Goal: Task Accomplishment & Management: Use online tool/utility

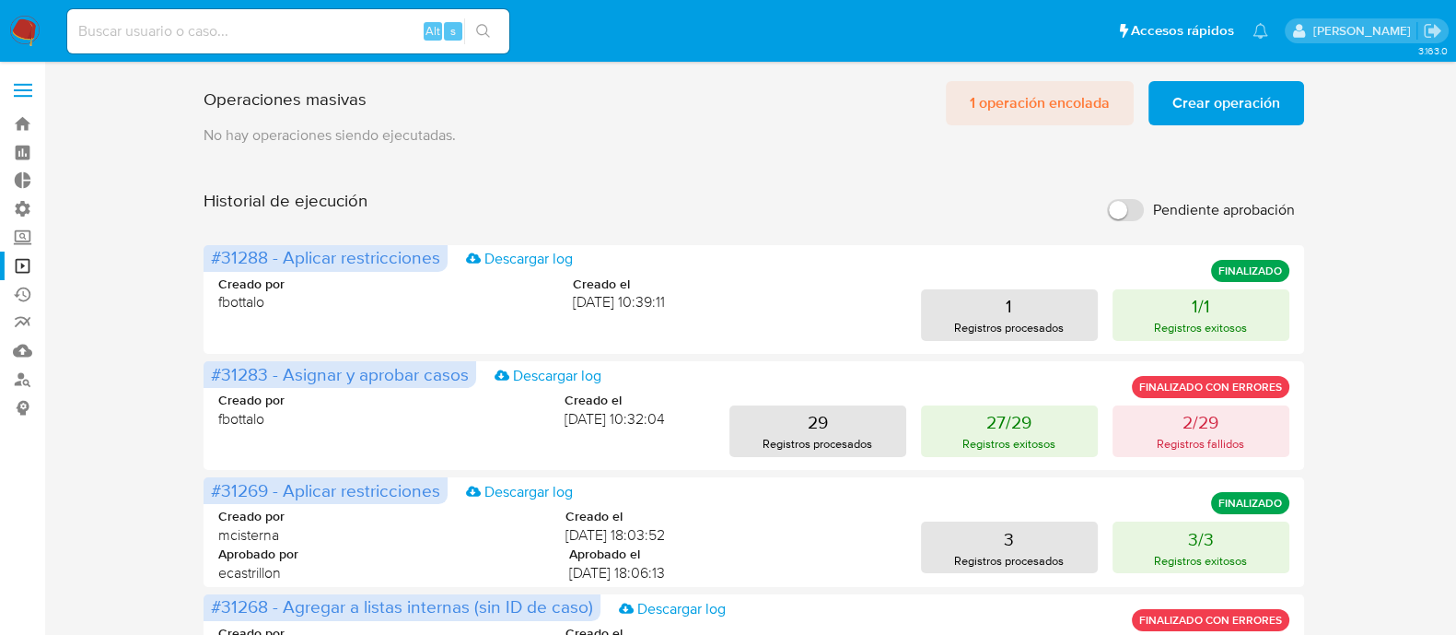
click at [1002, 101] on span "1 operación encolada" at bounding box center [1040, 103] width 140 height 41
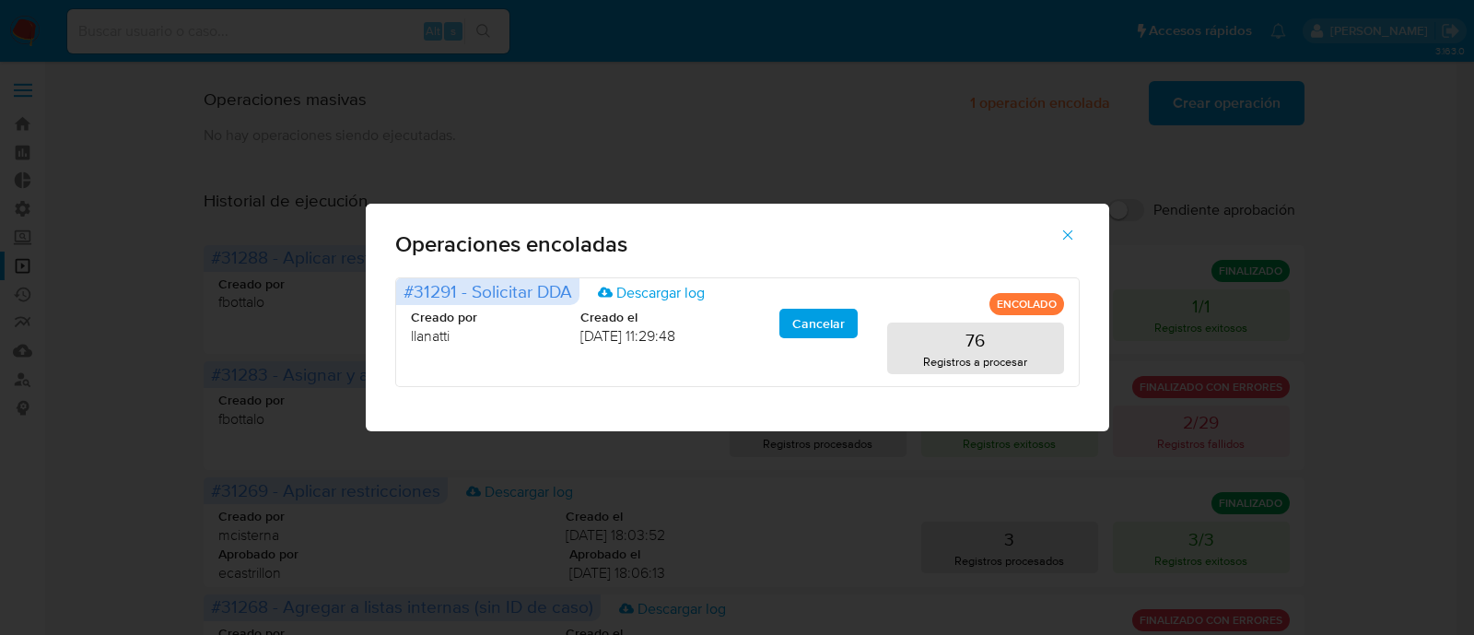
click at [1059, 230] on icon "button" at bounding box center [1067, 235] width 17 height 17
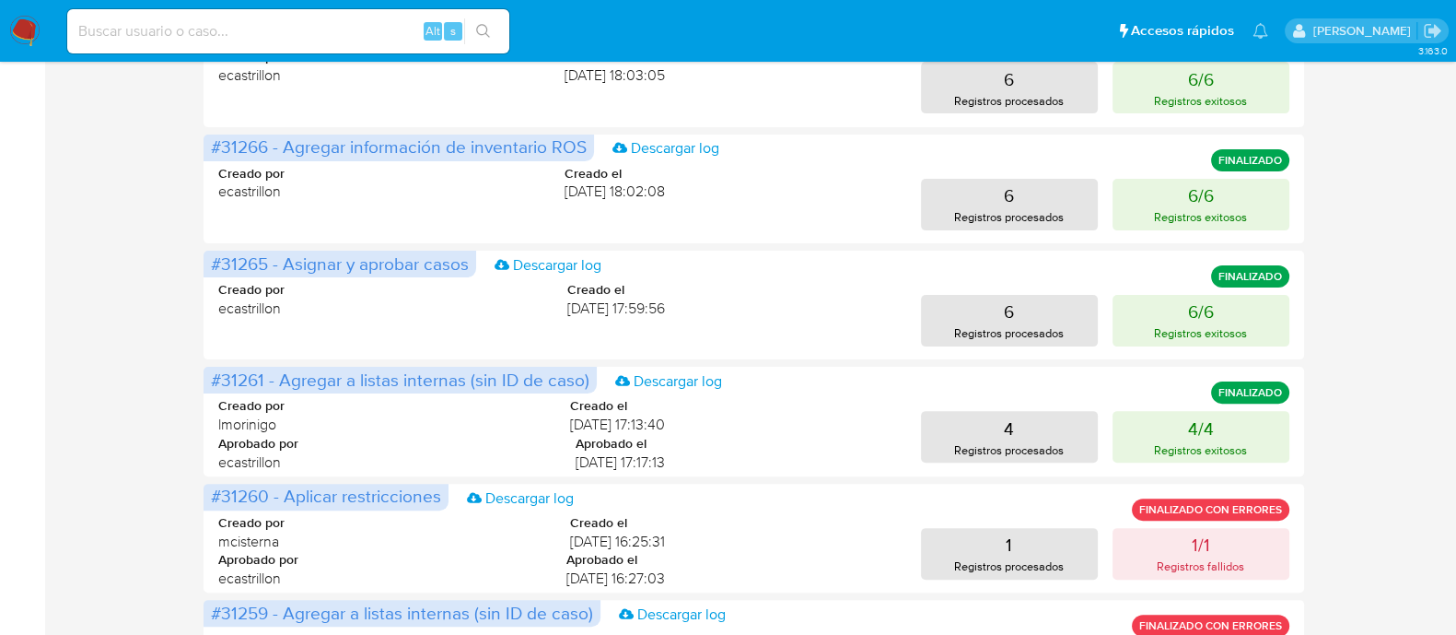
scroll to position [903, 0]
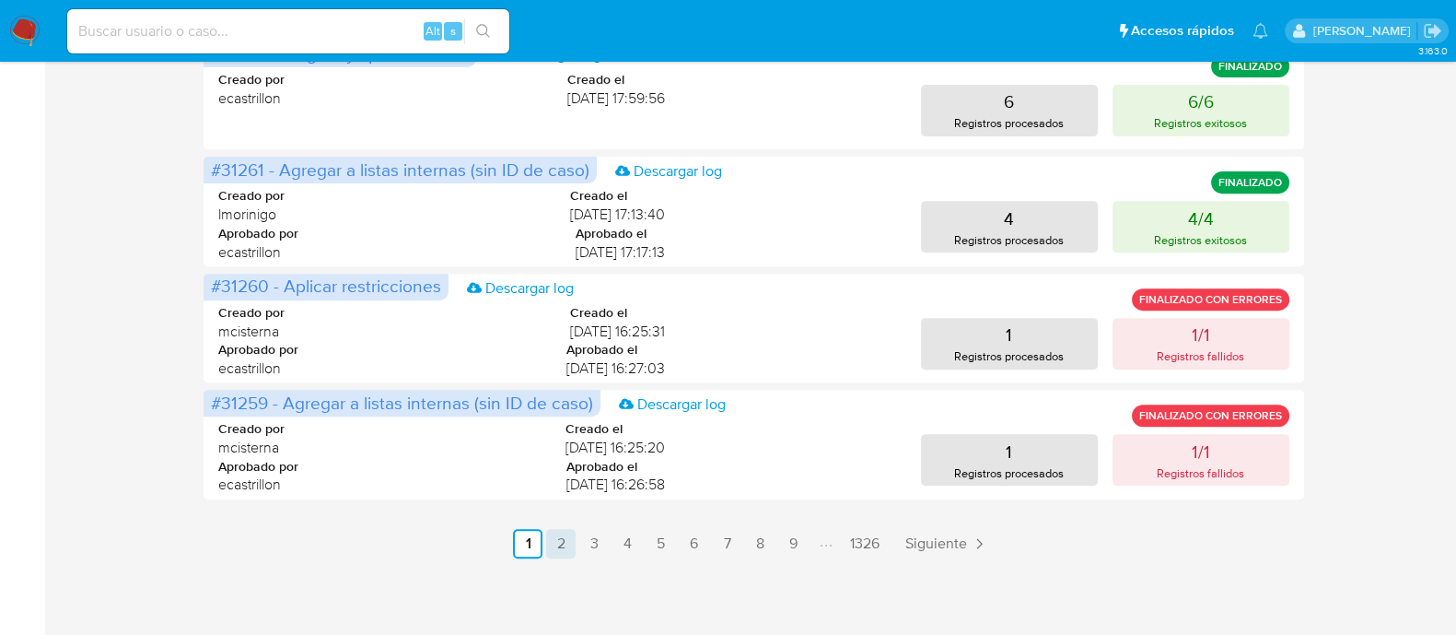
click at [567, 538] on link "2" at bounding box center [560, 543] width 29 height 29
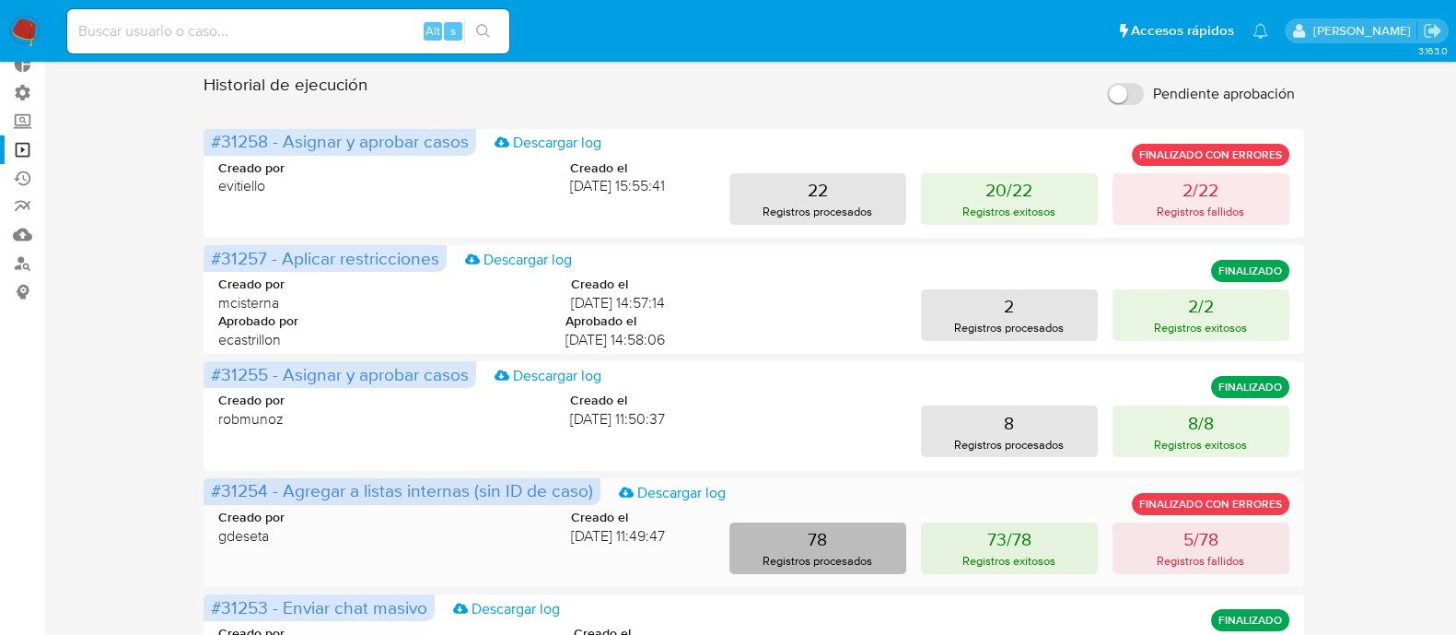
scroll to position [0, 0]
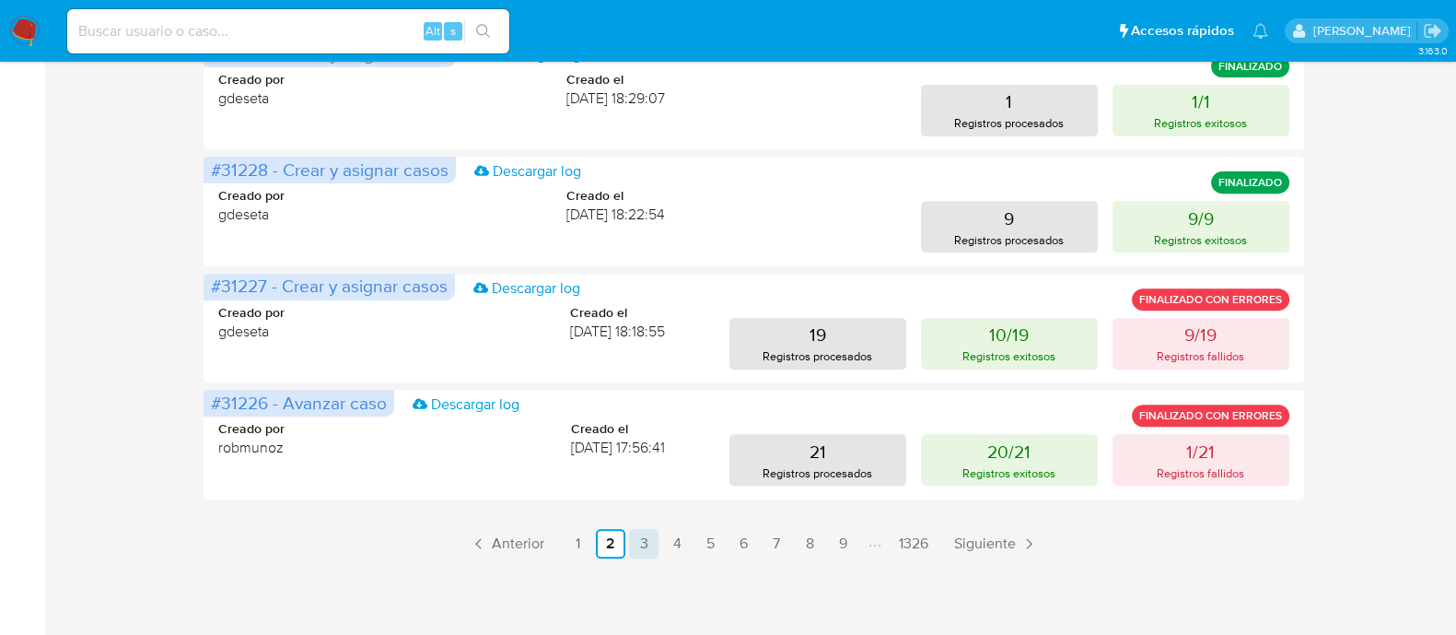
click at [638, 549] on link "3" at bounding box center [643, 543] width 29 height 29
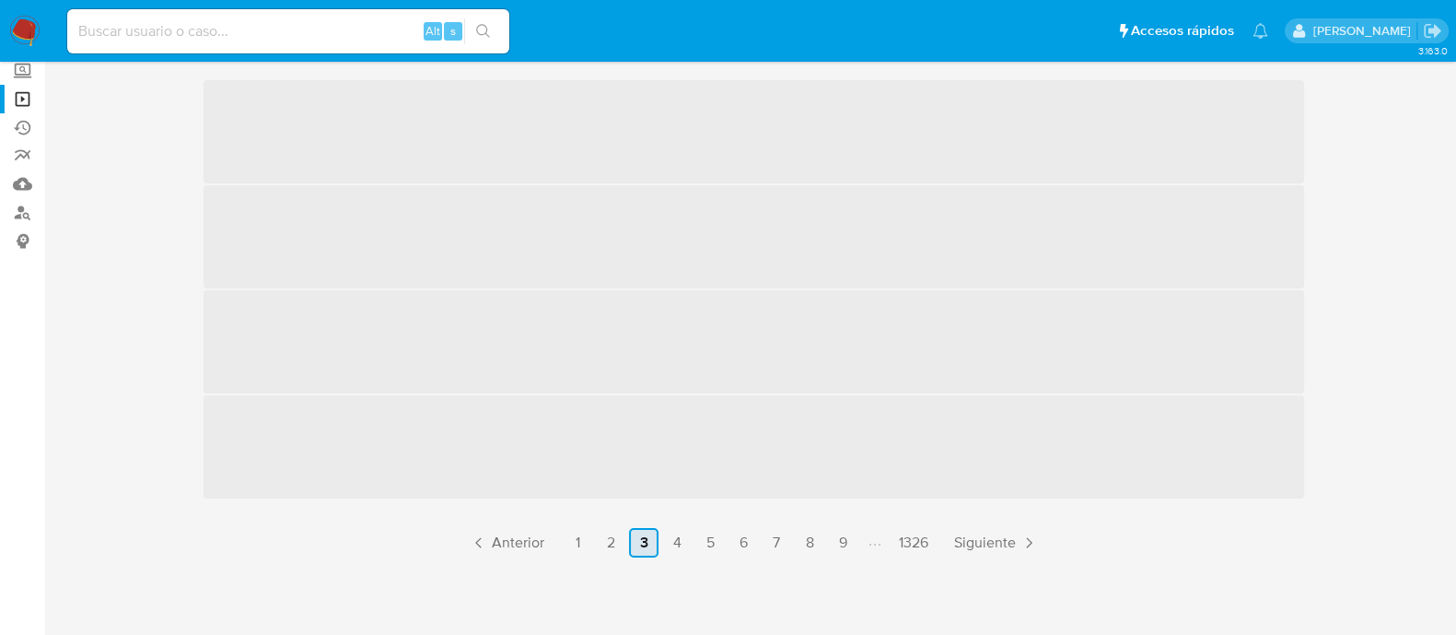
scroll to position [169, 0]
click at [578, 545] on link "1" at bounding box center [577, 542] width 29 height 29
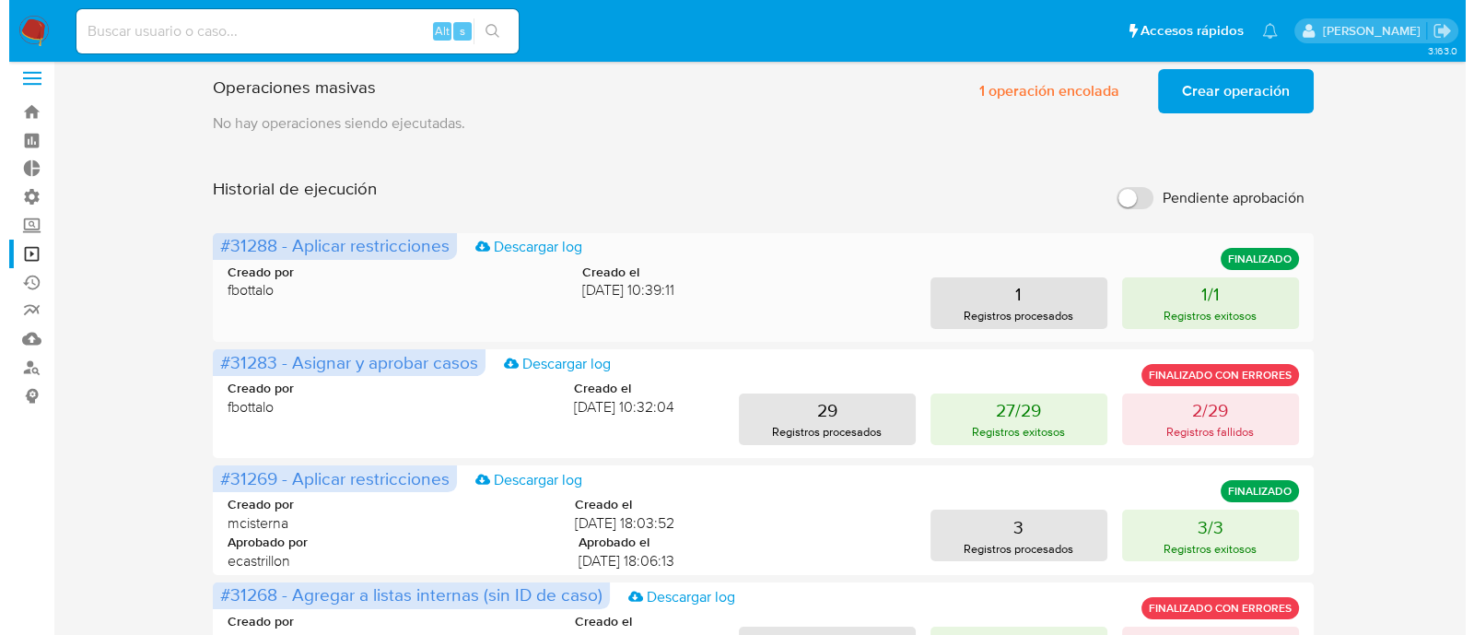
scroll to position [0, 0]
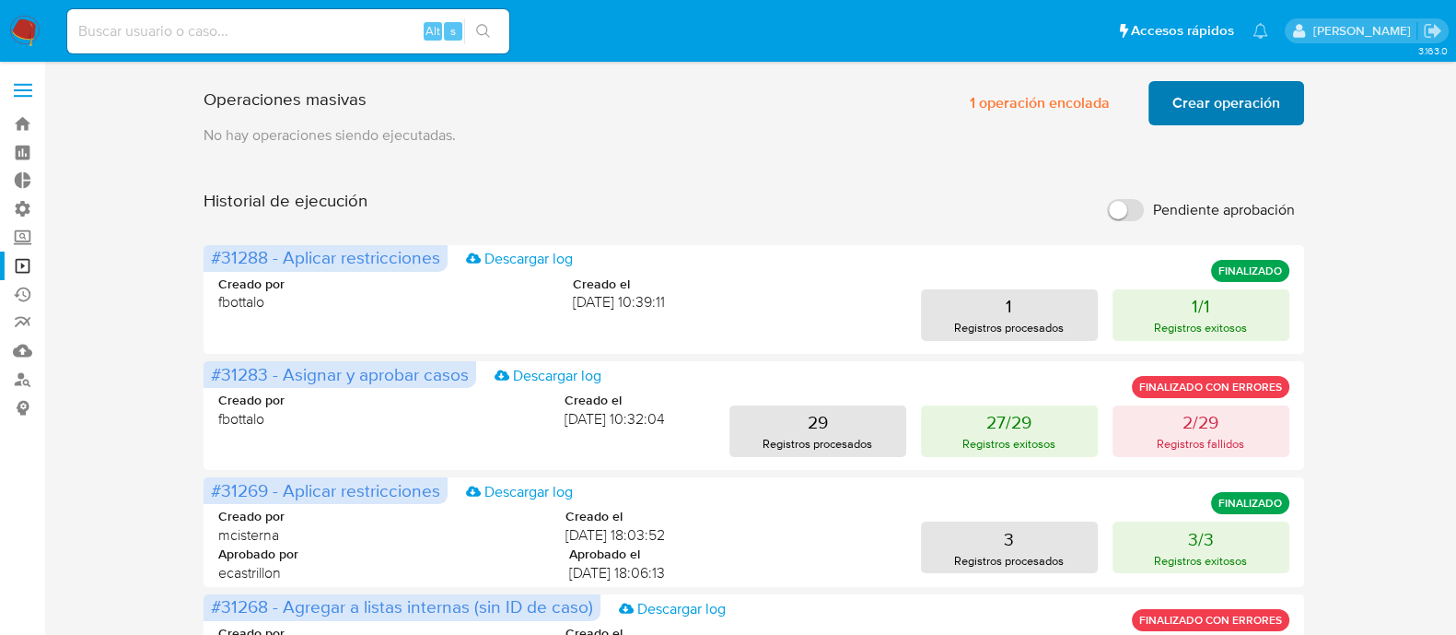
click at [1175, 101] on span "Crear operación" at bounding box center [1227, 103] width 108 height 41
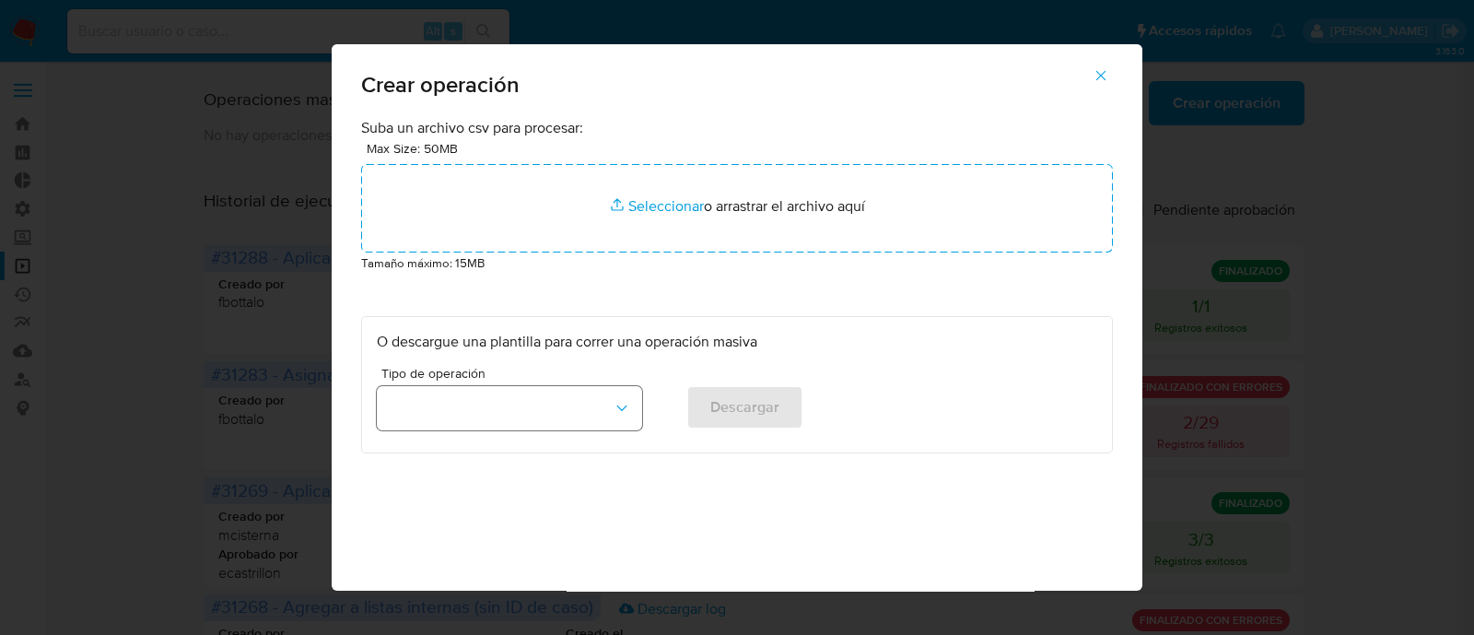
click at [577, 405] on button "button" at bounding box center [509, 408] width 265 height 44
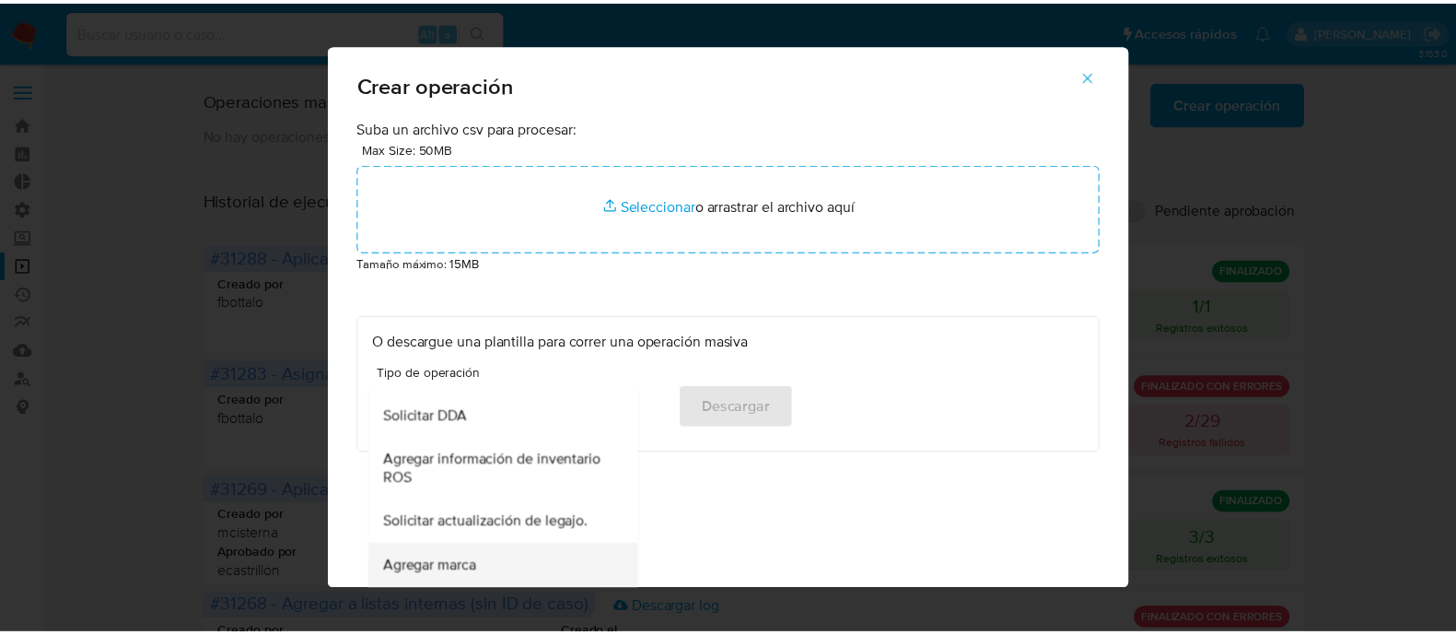
scroll to position [805, 0]
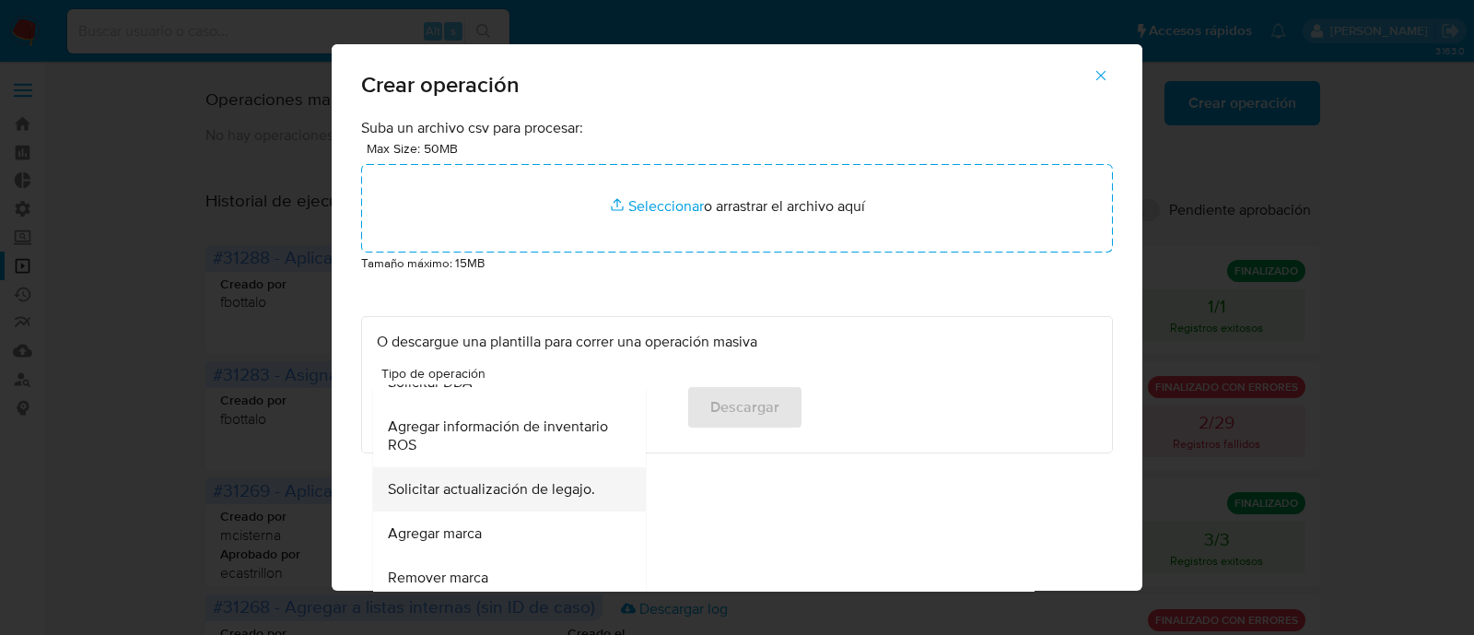
click at [504, 497] on span "Solicitar actualización de legajo." at bounding box center [491, 489] width 207 height 18
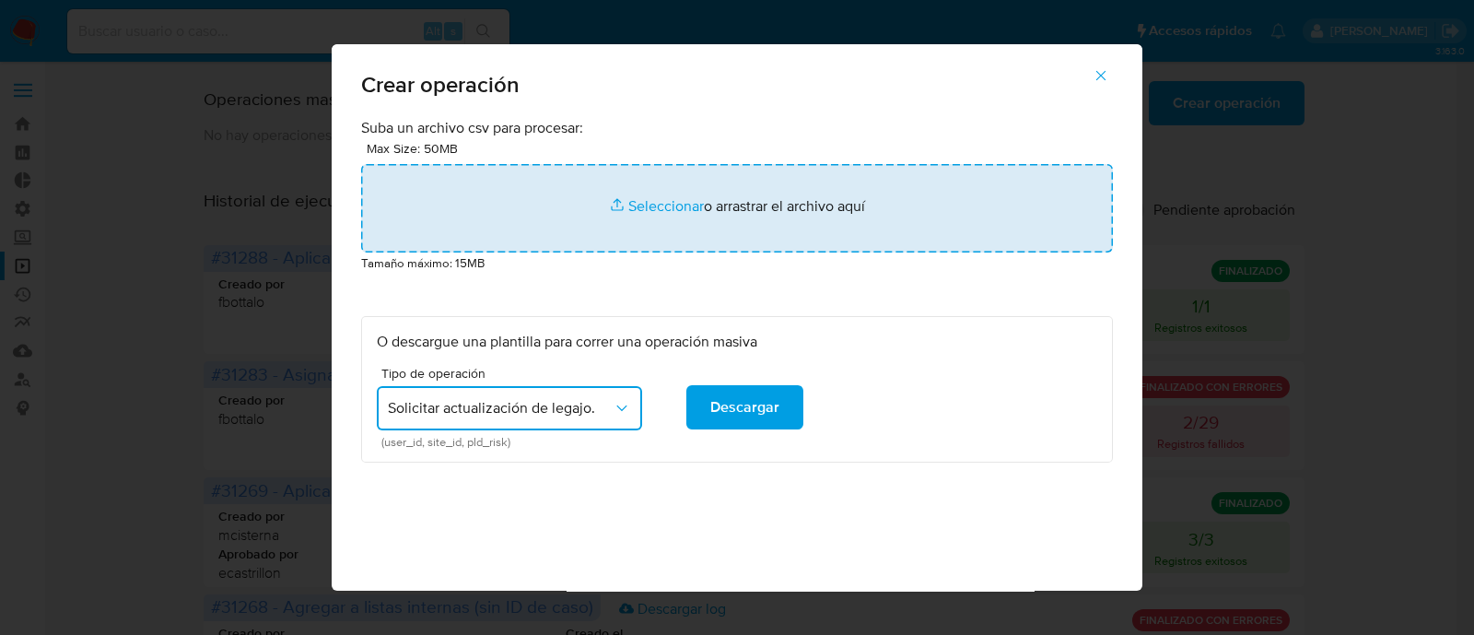
click at [672, 198] on input "file" at bounding box center [737, 208] width 752 height 88
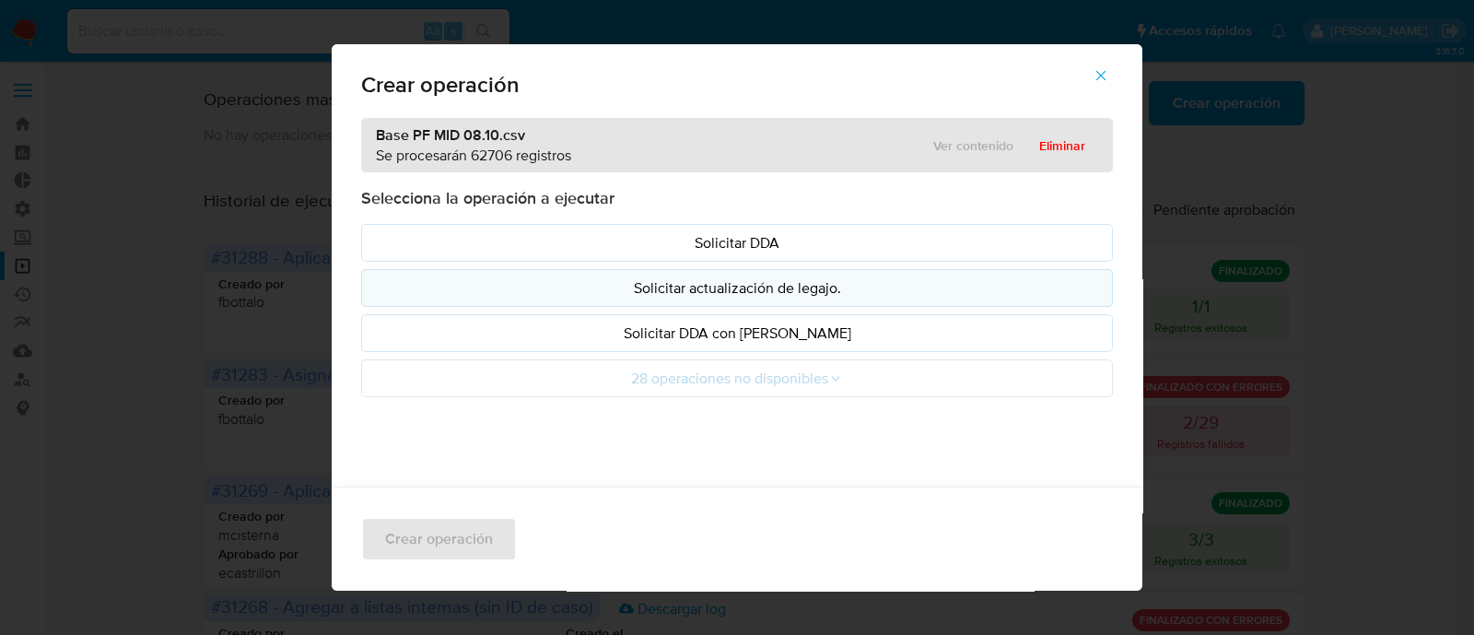
click at [844, 286] on p "Solicitar actualización de legajo." at bounding box center [737, 287] width 720 height 21
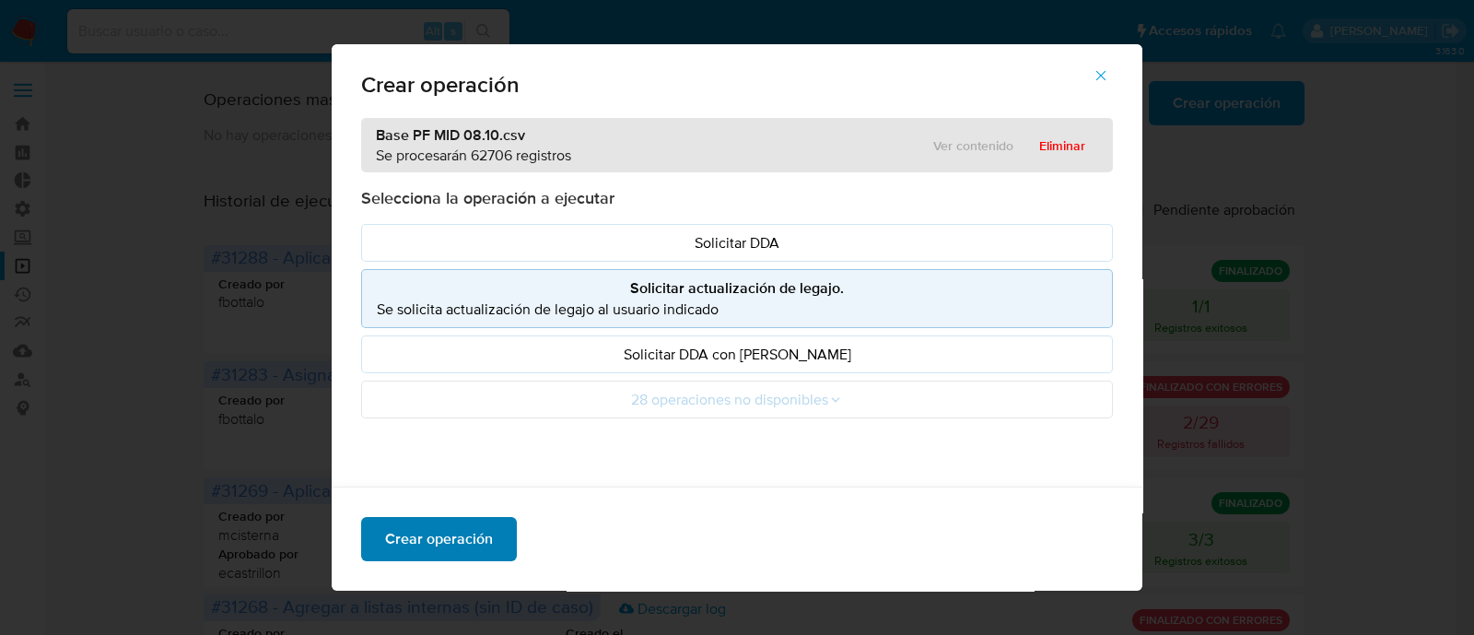
click at [407, 549] on span "Crear operación" at bounding box center [439, 539] width 108 height 41
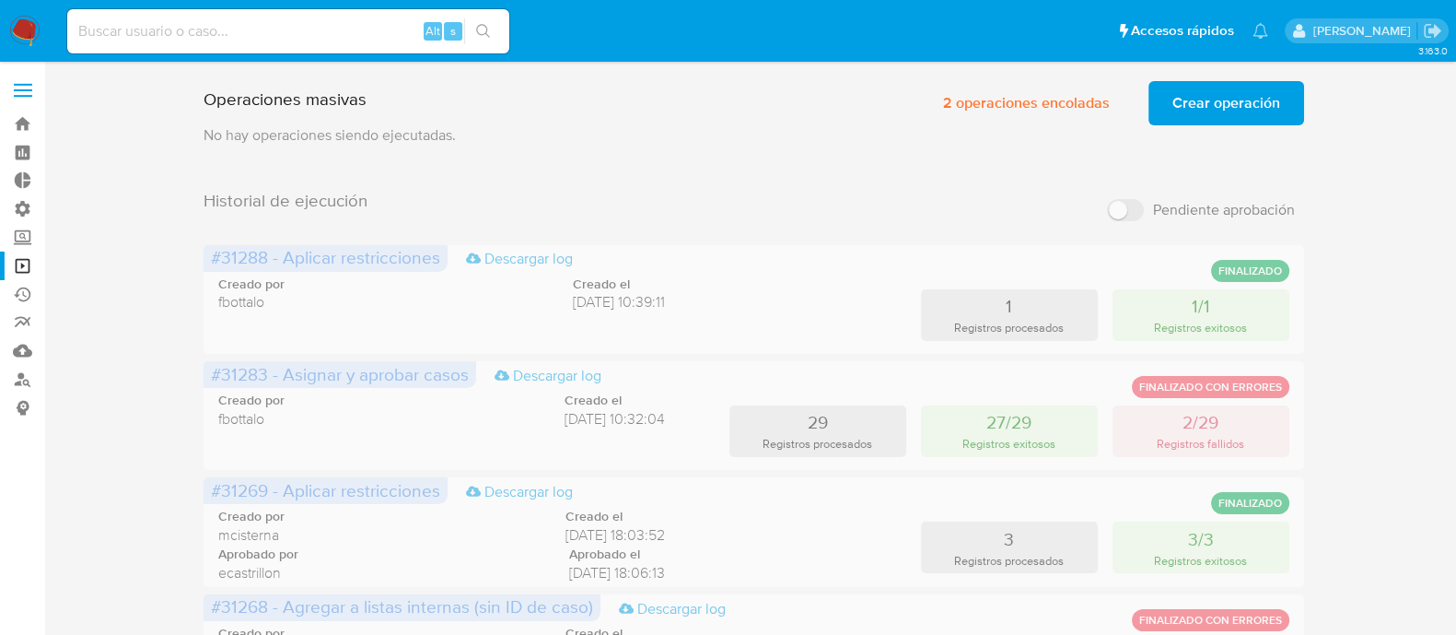
click at [579, 141] on p "No hay operaciones siendo ejecutadas." at bounding box center [754, 135] width 1100 height 20
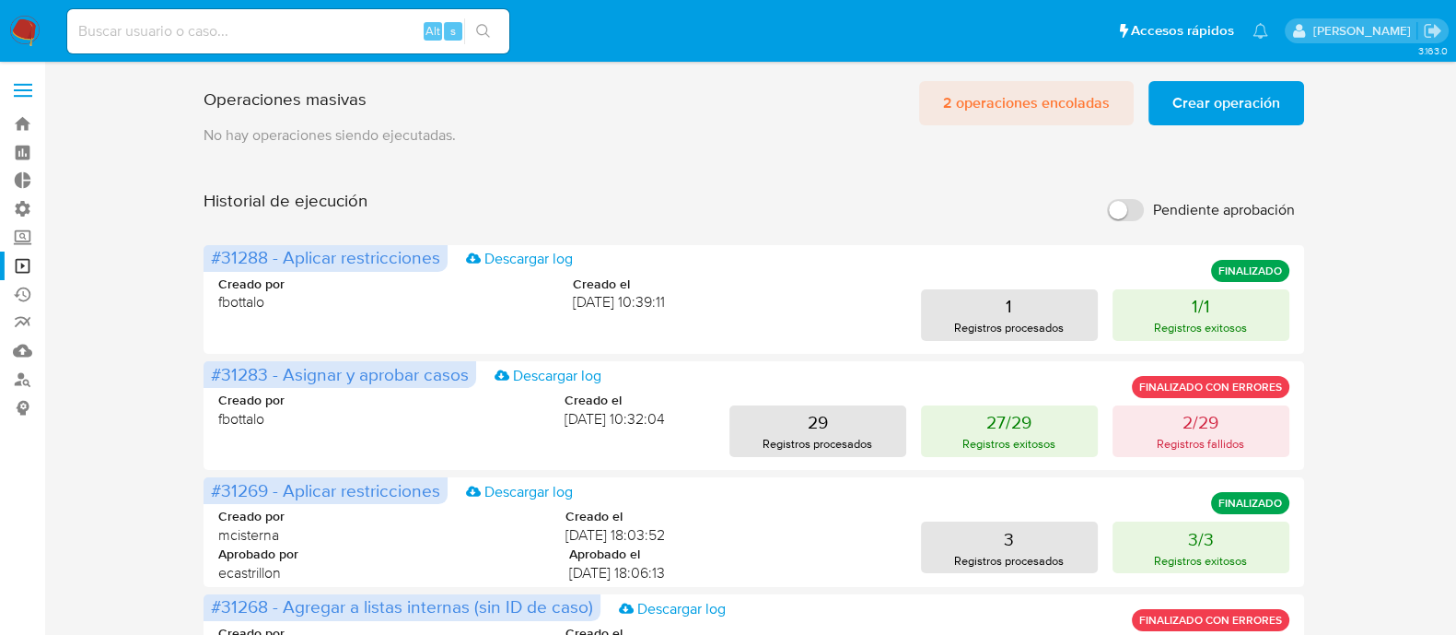
click at [1006, 106] on span "2 operaciones encoladas" at bounding box center [1026, 103] width 167 height 41
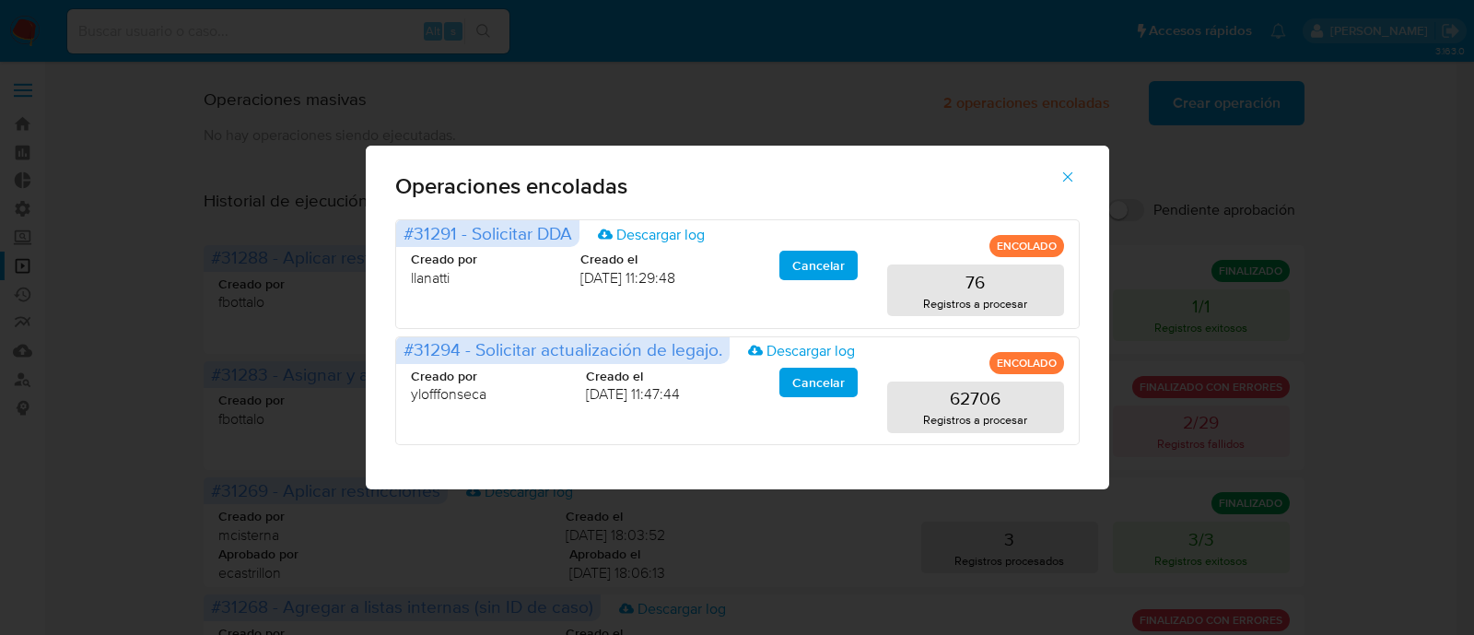
click at [1053, 187] on button "button" at bounding box center [1067, 177] width 64 height 44
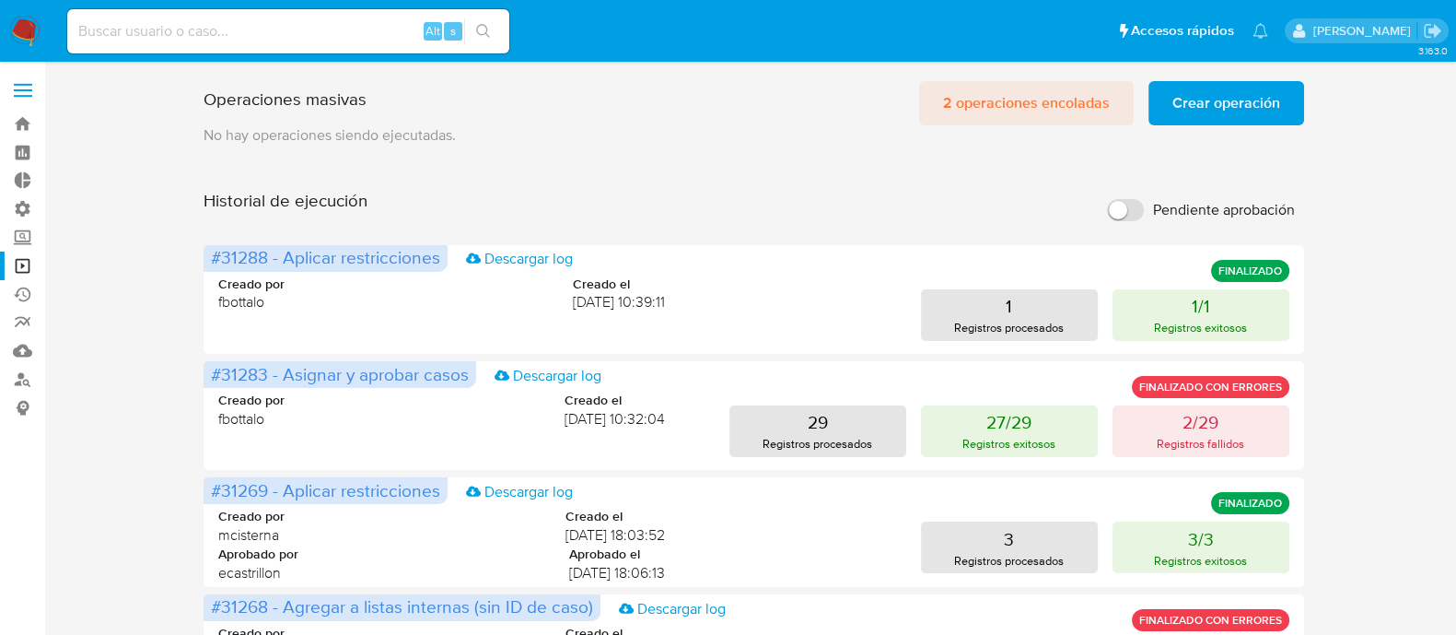
click at [1028, 87] on span "2 operaciones encoladas" at bounding box center [1026, 103] width 167 height 41
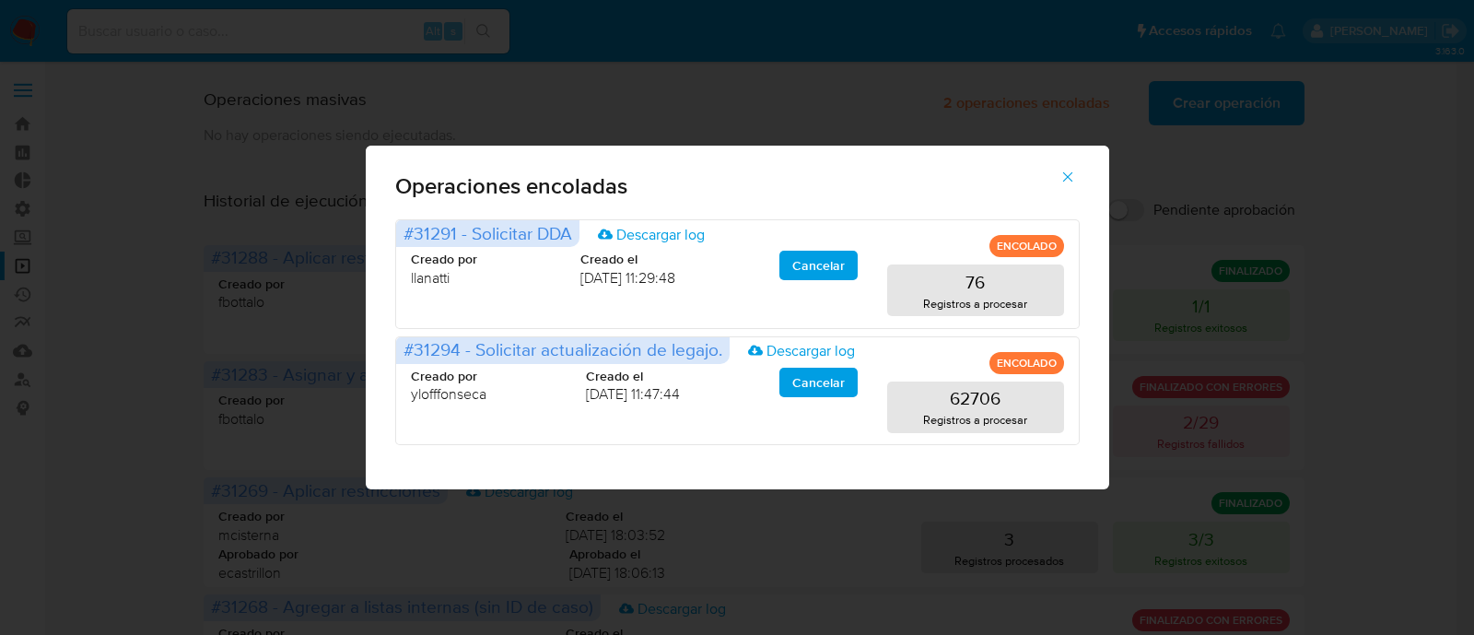
click at [1065, 178] on icon "button" at bounding box center [1067, 177] width 10 height 10
